Goal: Transaction & Acquisition: Purchase product/service

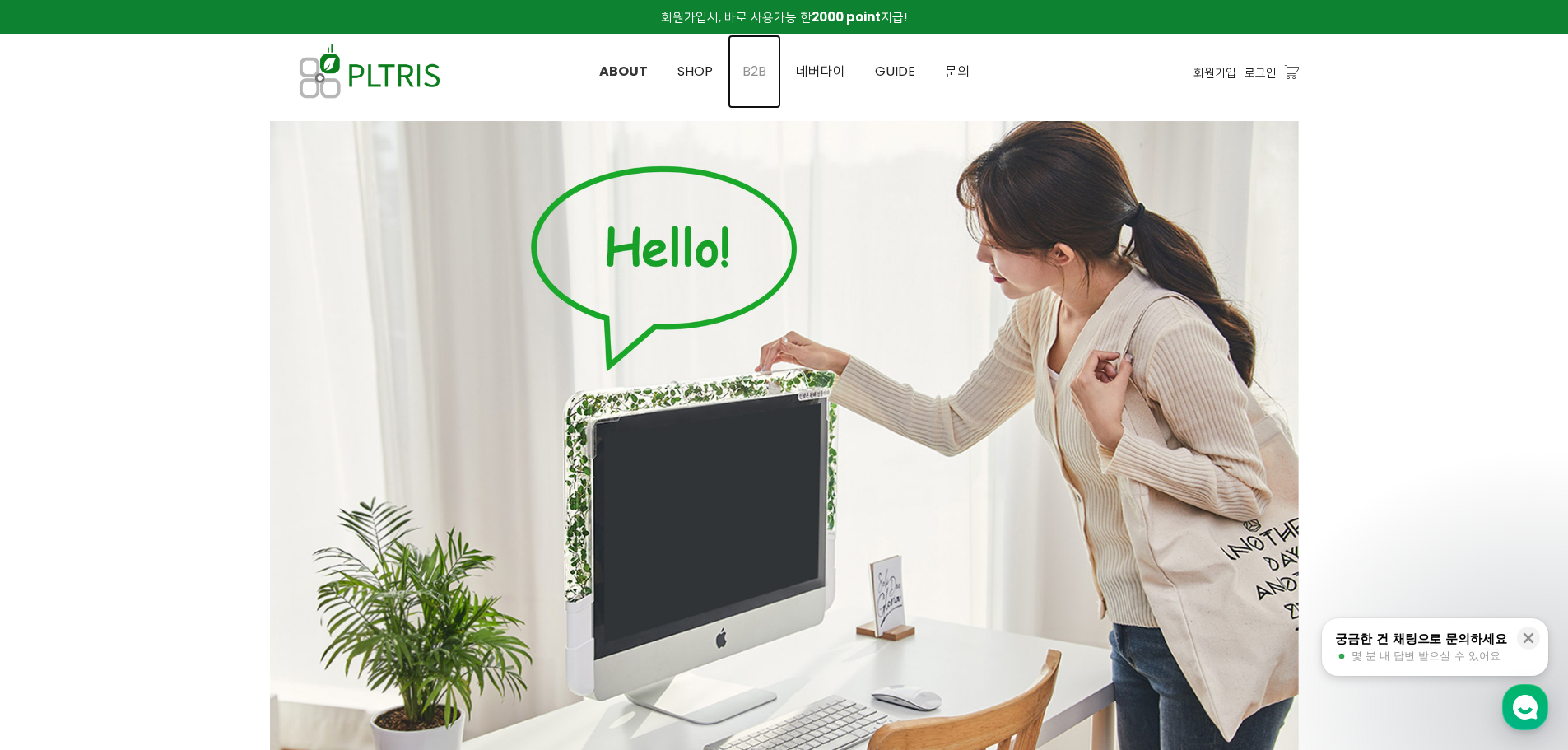
click at [772, 71] on link "B2B" at bounding box center [754, 72] width 53 height 74
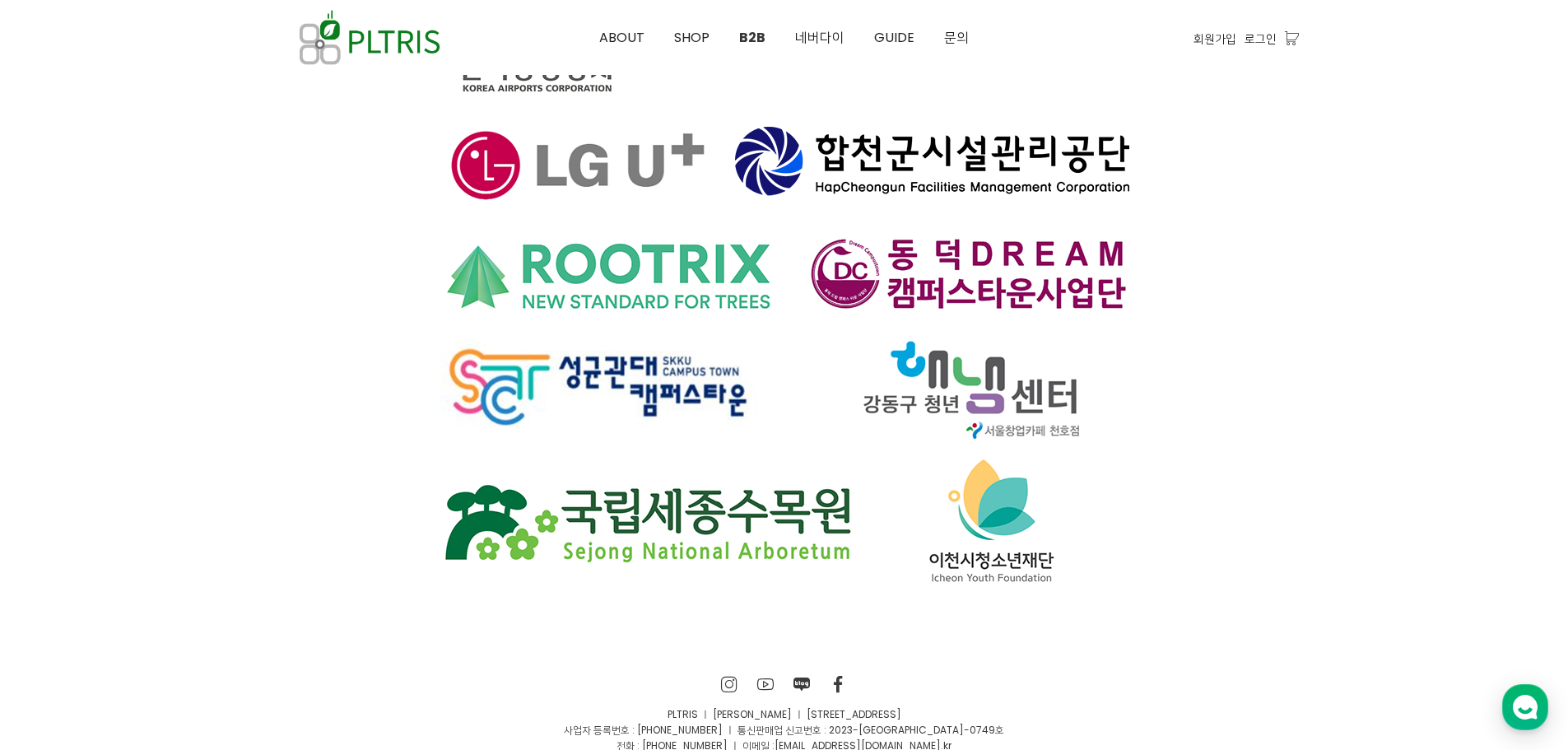
scroll to position [11346, 0]
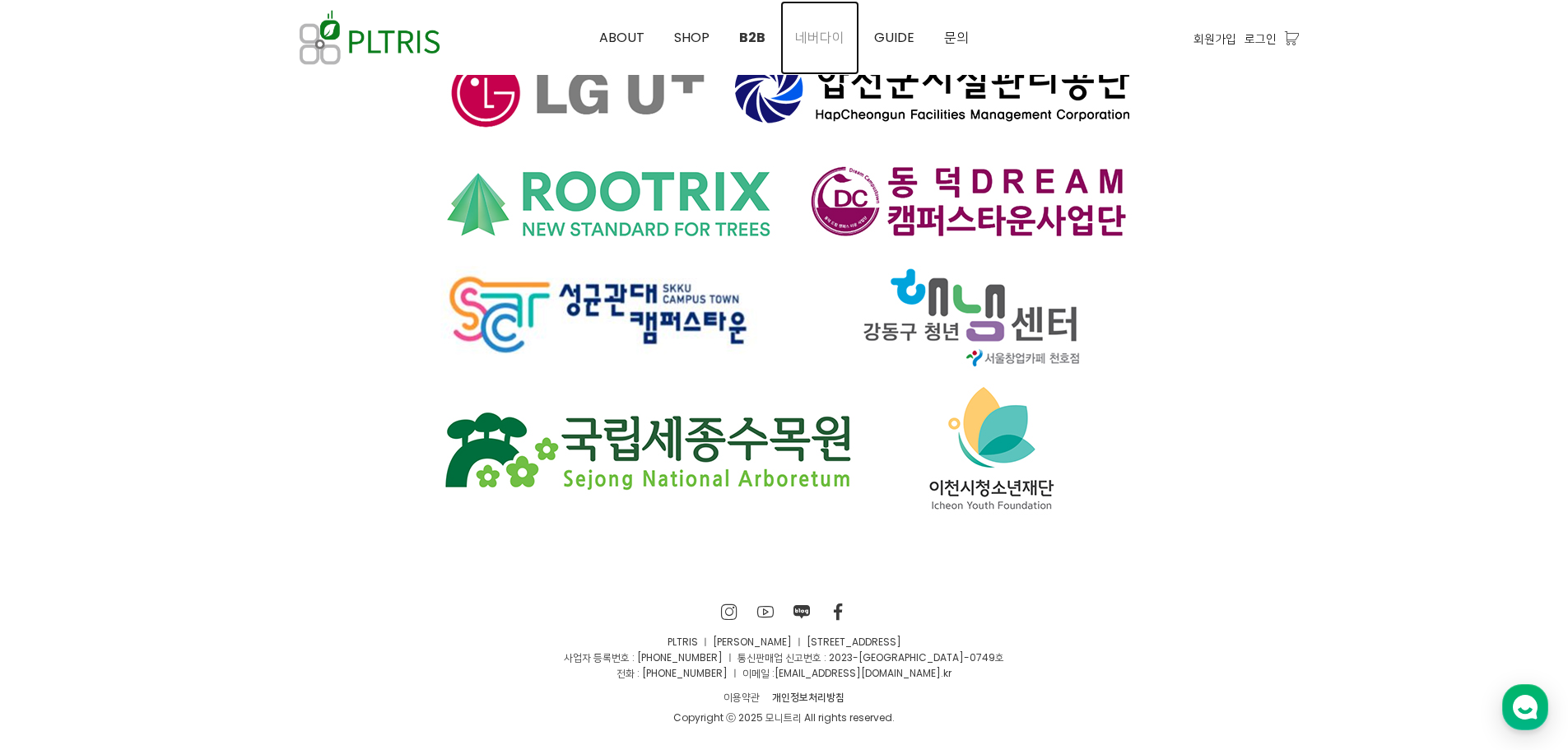
click at [832, 38] on span "네버다이" at bounding box center [819, 38] width 50 height 19
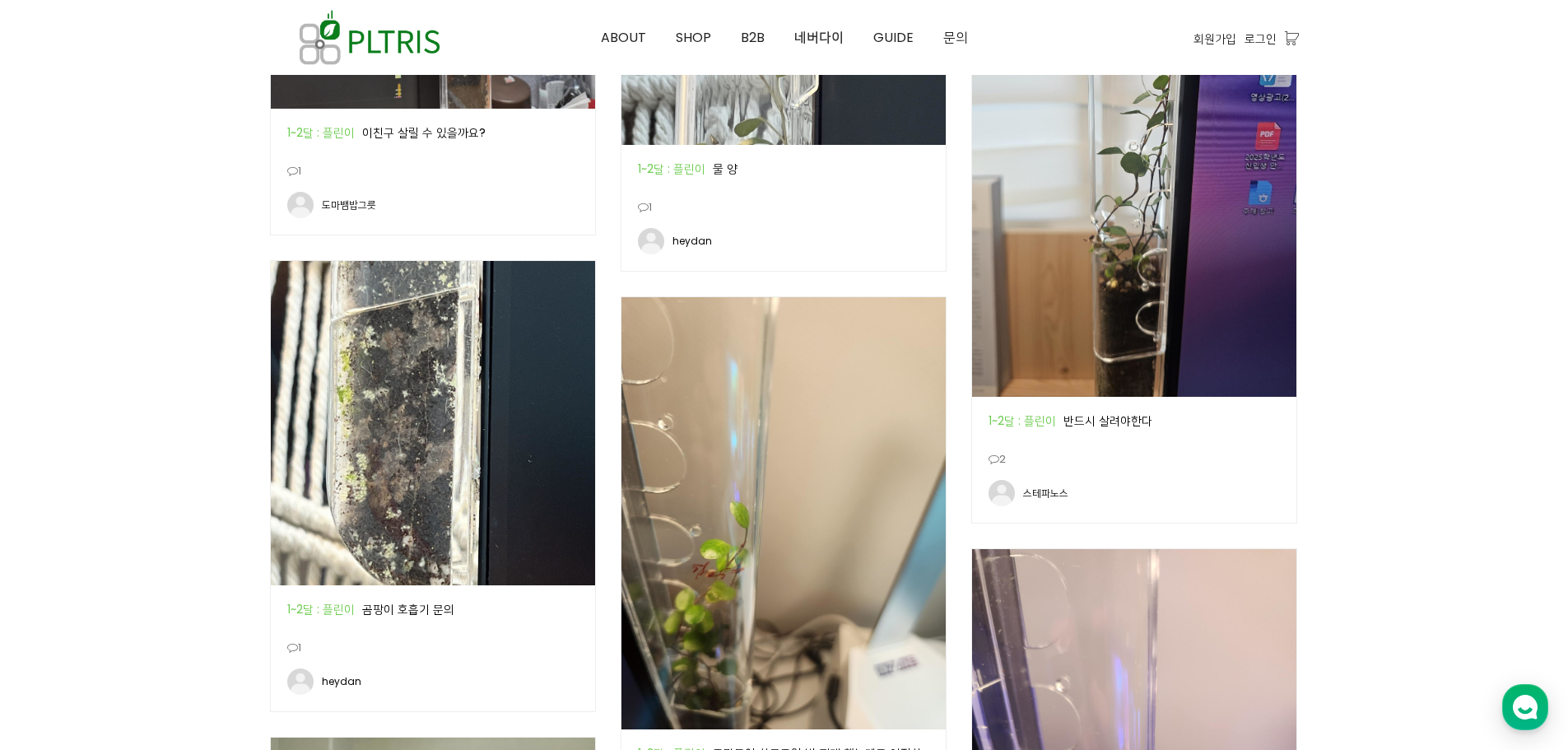
scroll to position [1893, 0]
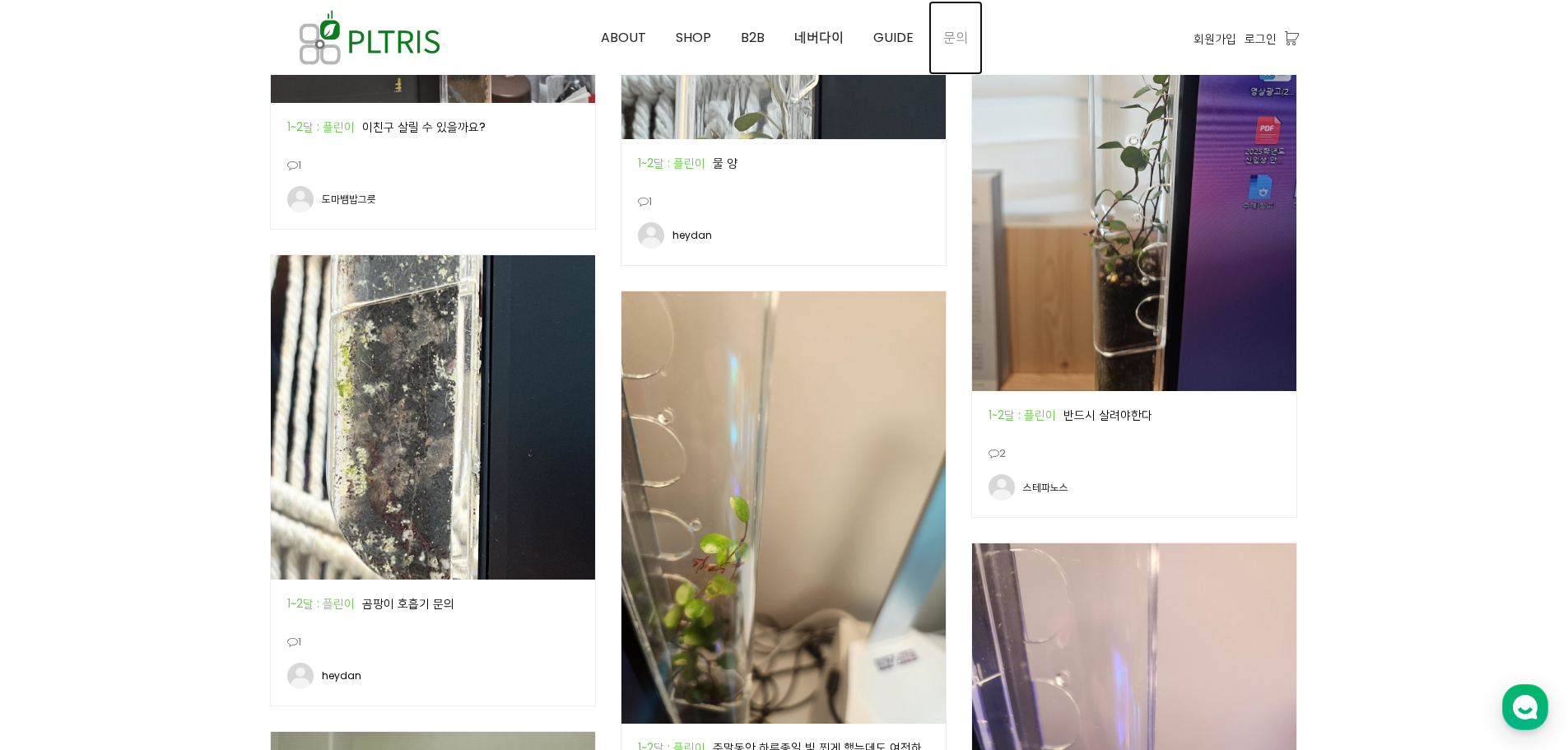
click at [958, 38] on span "문의" at bounding box center [956, 38] width 24 height 19
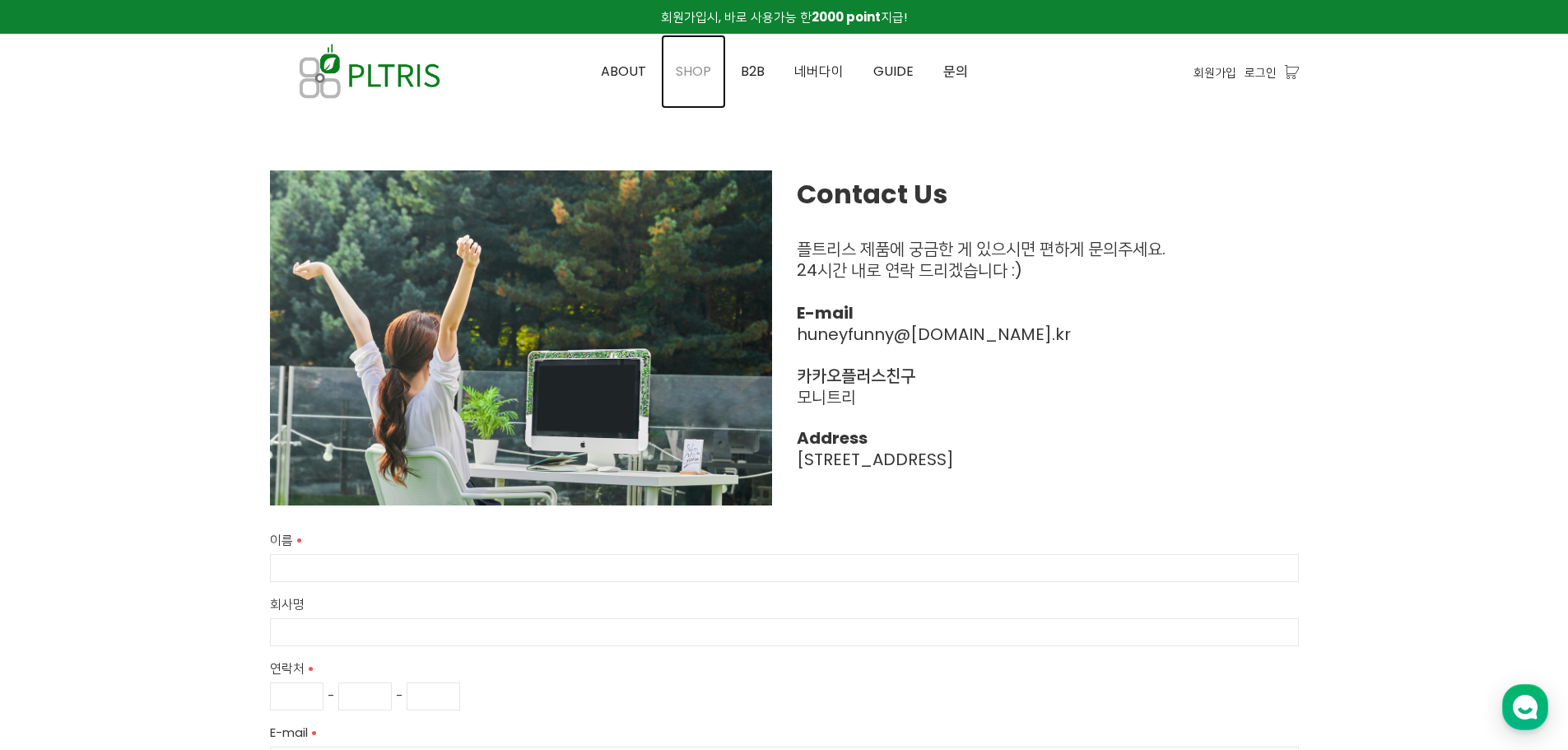
click at [698, 76] on span "SHOP" at bounding box center [694, 72] width 36 height 19
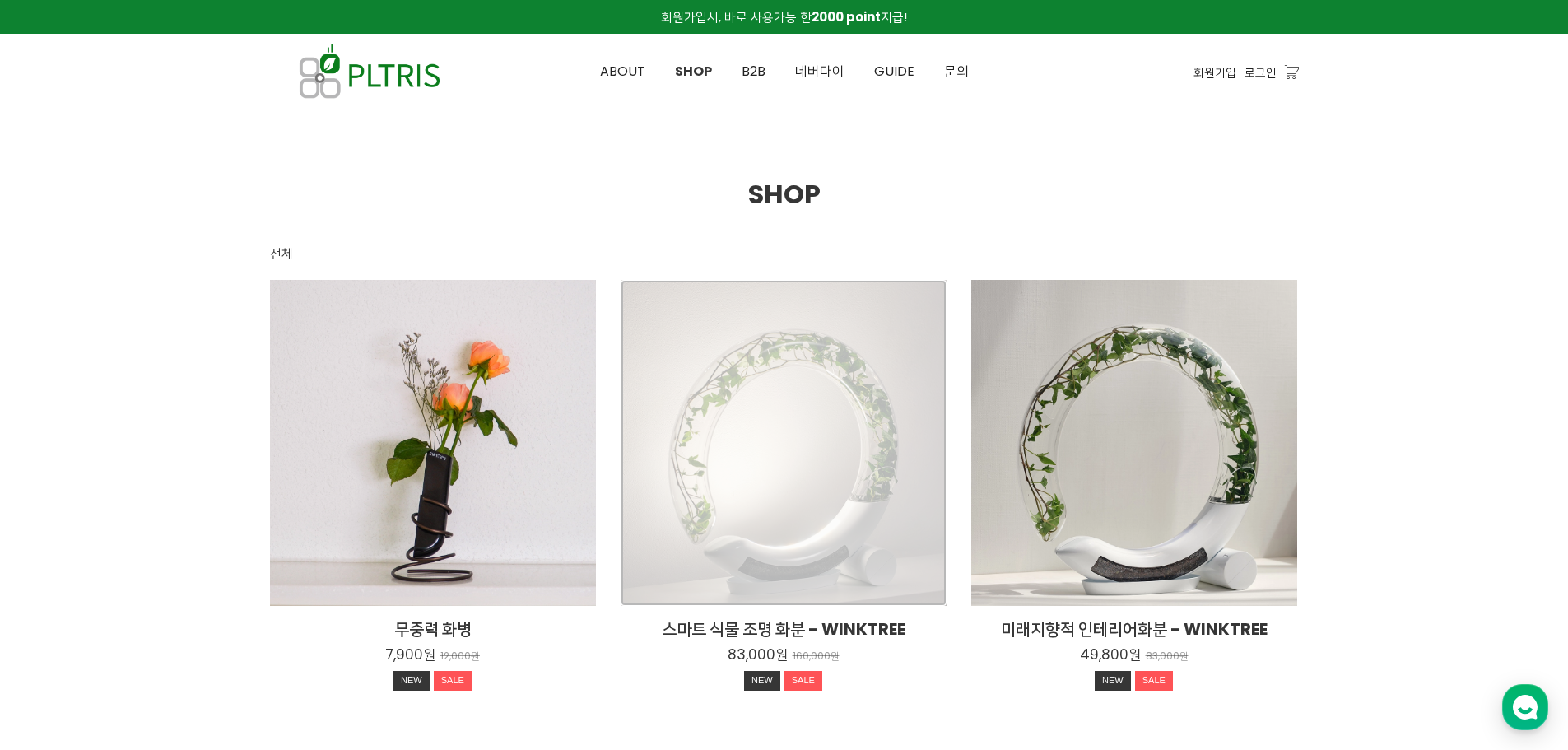
click at [765, 410] on div "스마트 식물 조명 화분 - WINKTREE 83,000원 160,000원 NEW SALE" at bounding box center [784, 442] width 326 height 326
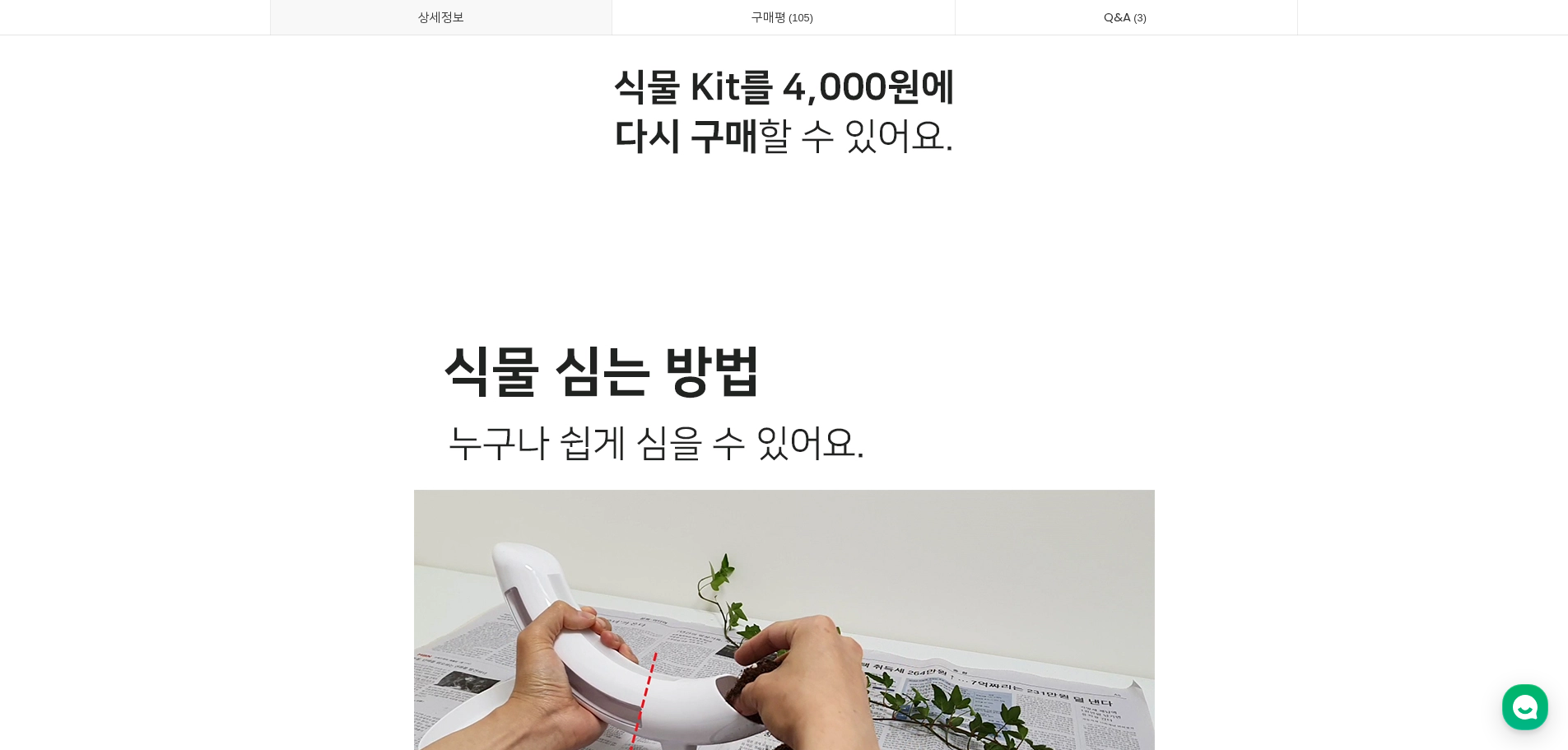
scroll to position [34479, 0]
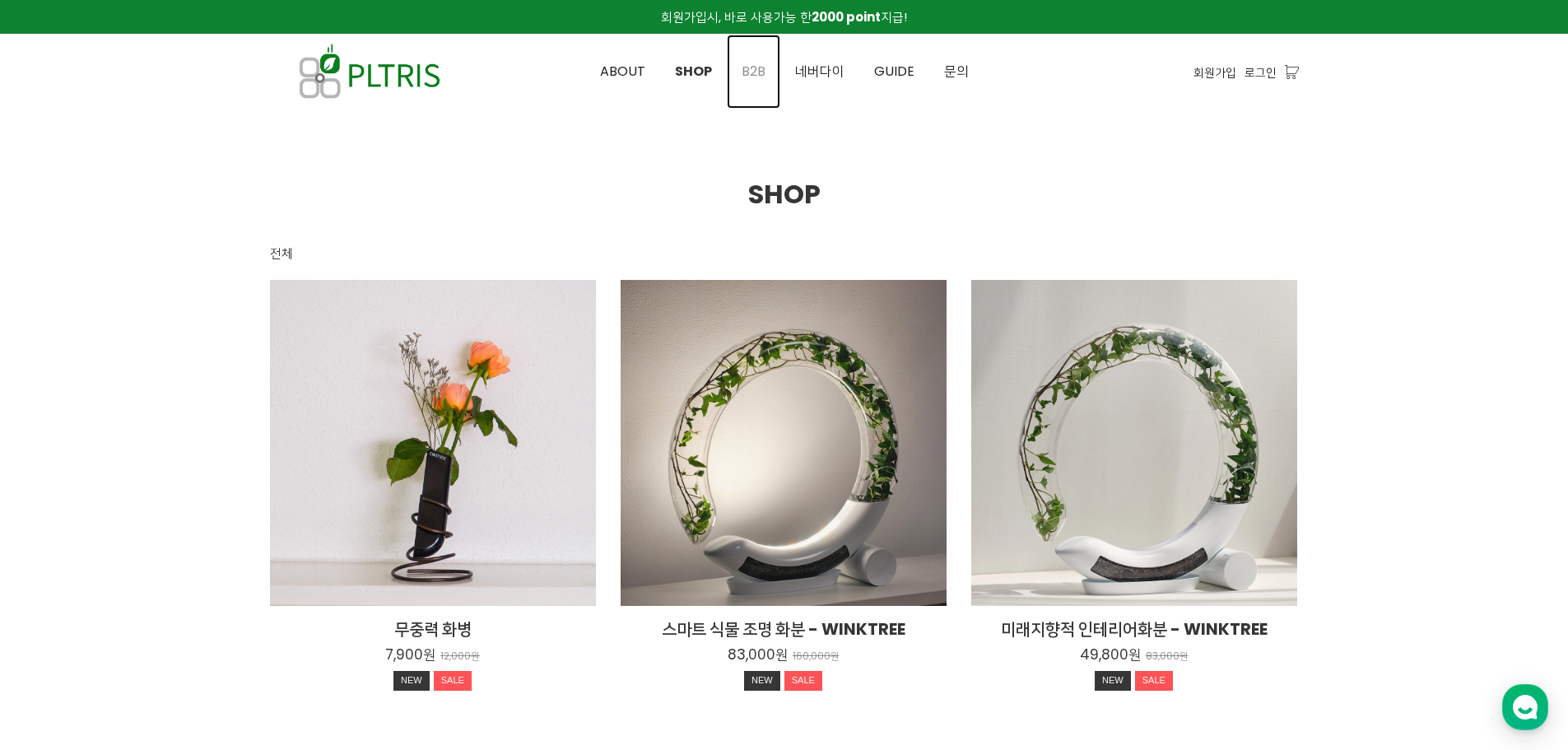
click at [756, 73] on span "B2B" at bounding box center [753, 72] width 24 height 19
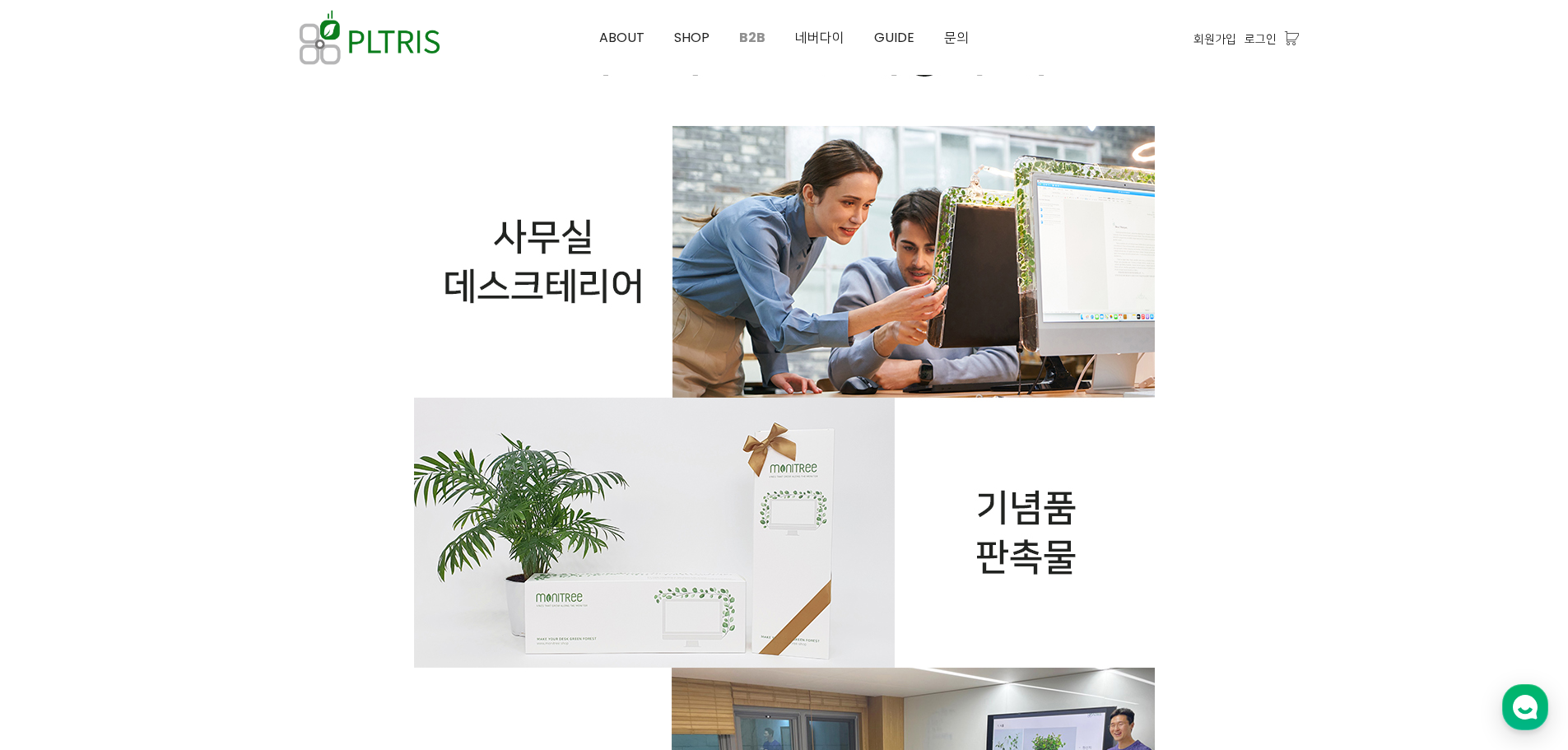
scroll to position [329, 0]
